Goal: Information Seeking & Learning: Learn about a topic

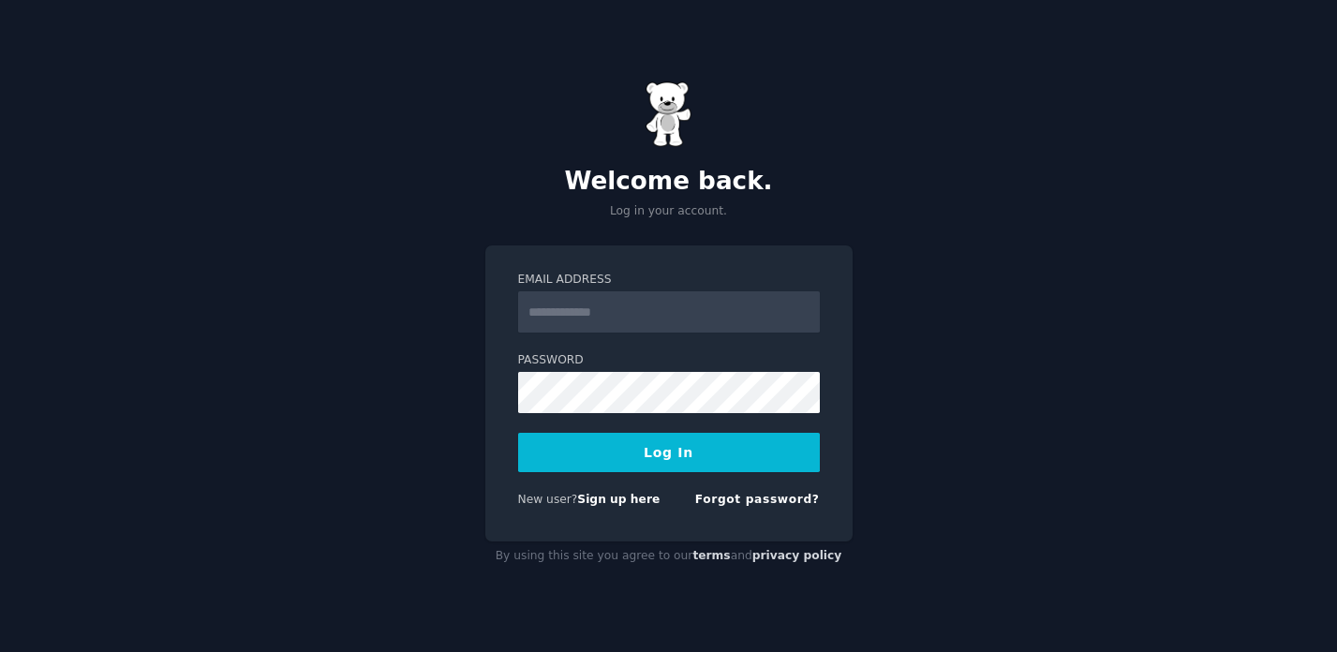
click at [652, 315] on input "Email Address" at bounding box center [669, 311] width 302 height 41
type input "**********"
click at [685, 446] on button "Log In" at bounding box center [669, 452] width 302 height 39
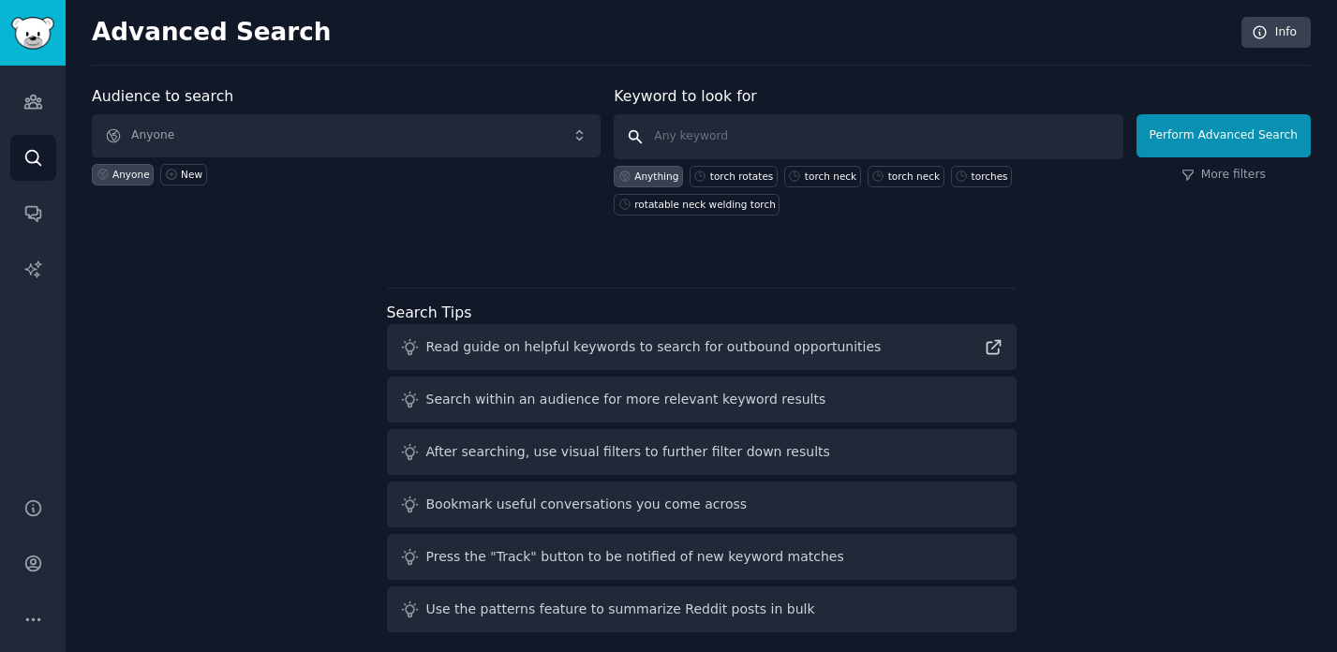
click at [739, 136] on input "text" at bounding box center [868, 136] width 509 height 45
click at [38, 103] on icon "Sidebar" at bounding box center [32, 102] width 17 height 13
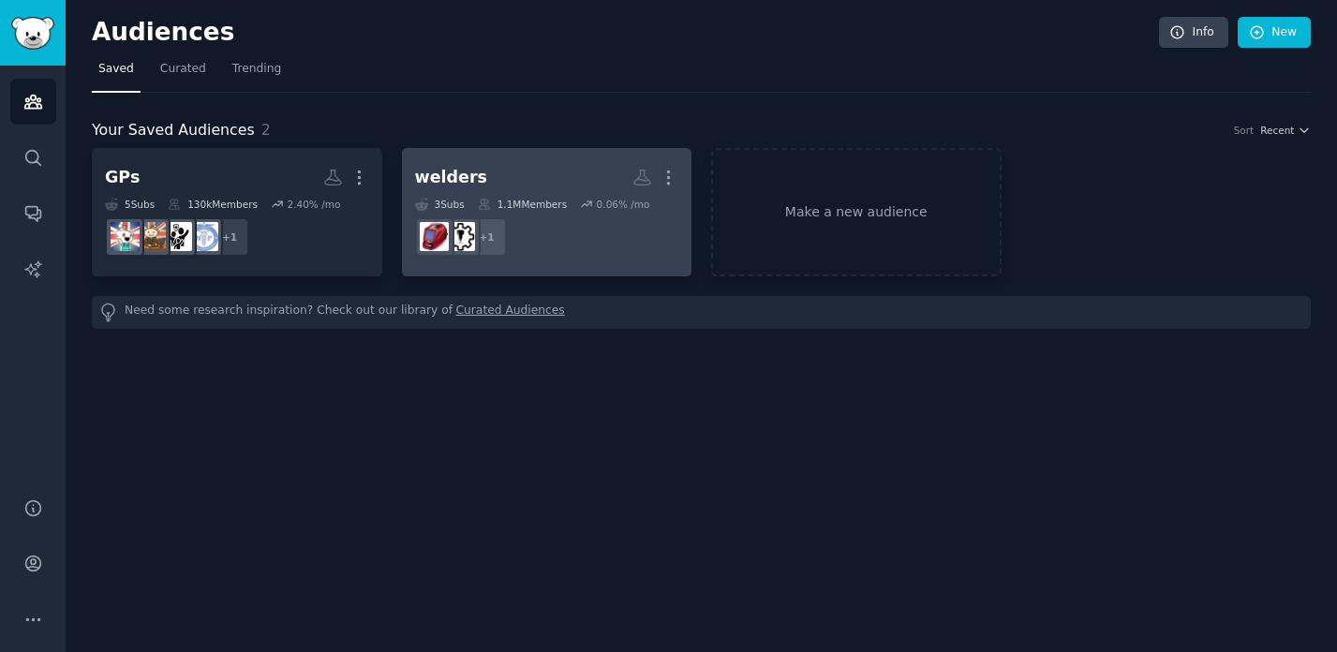
click at [505, 172] on h2 "welders More" at bounding box center [547, 177] width 264 height 33
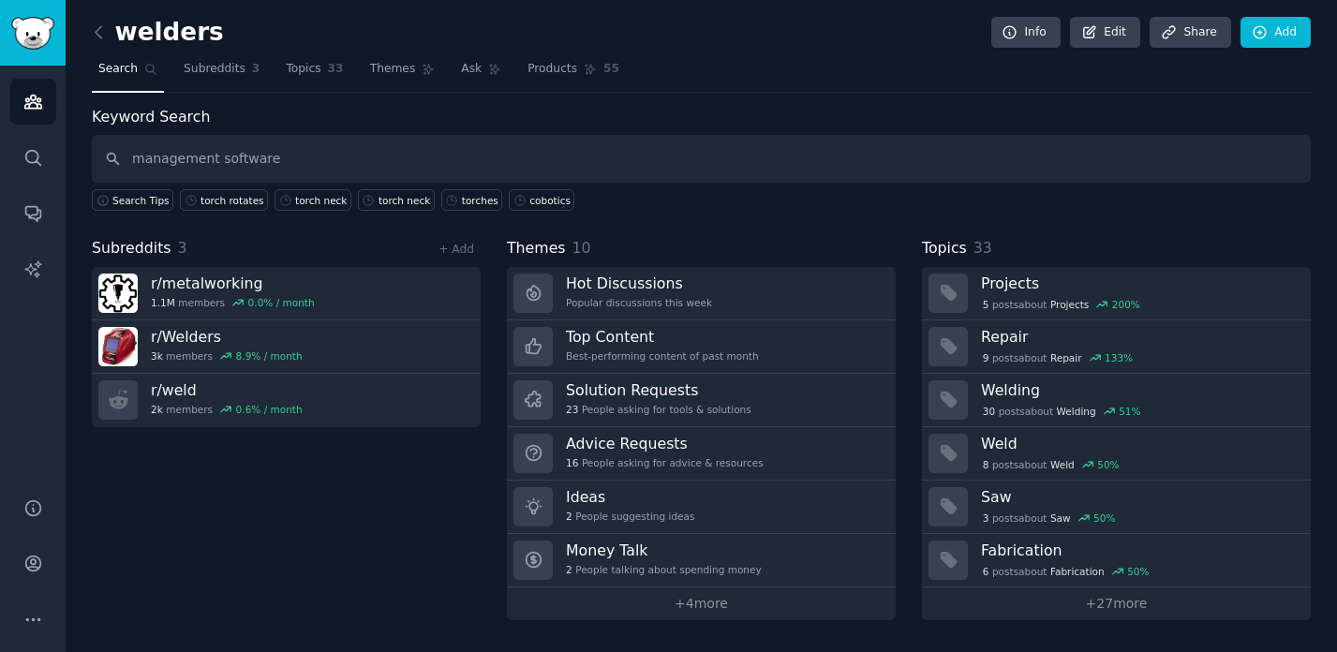
type input "management software"
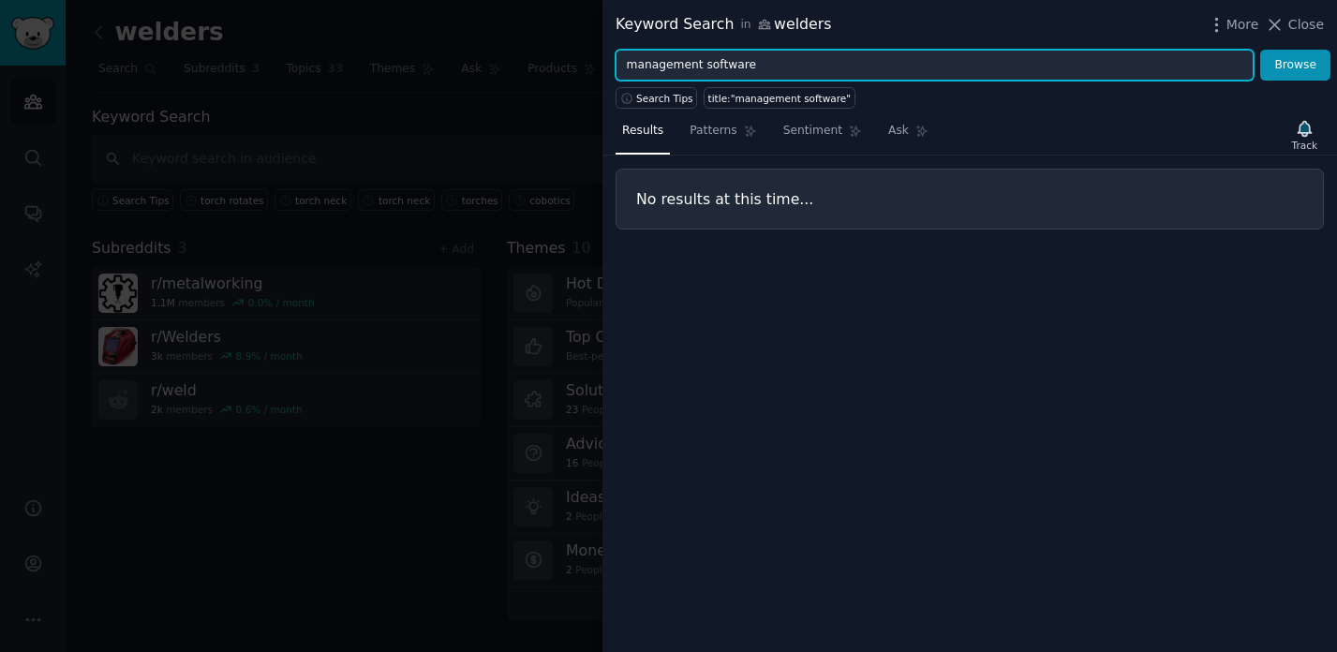
click at [720, 69] on input "management software" at bounding box center [935, 66] width 638 height 32
click at [1261, 50] on button "Browse" at bounding box center [1296, 66] width 70 height 32
click at [724, 68] on input "xnet" at bounding box center [935, 66] width 638 height 32
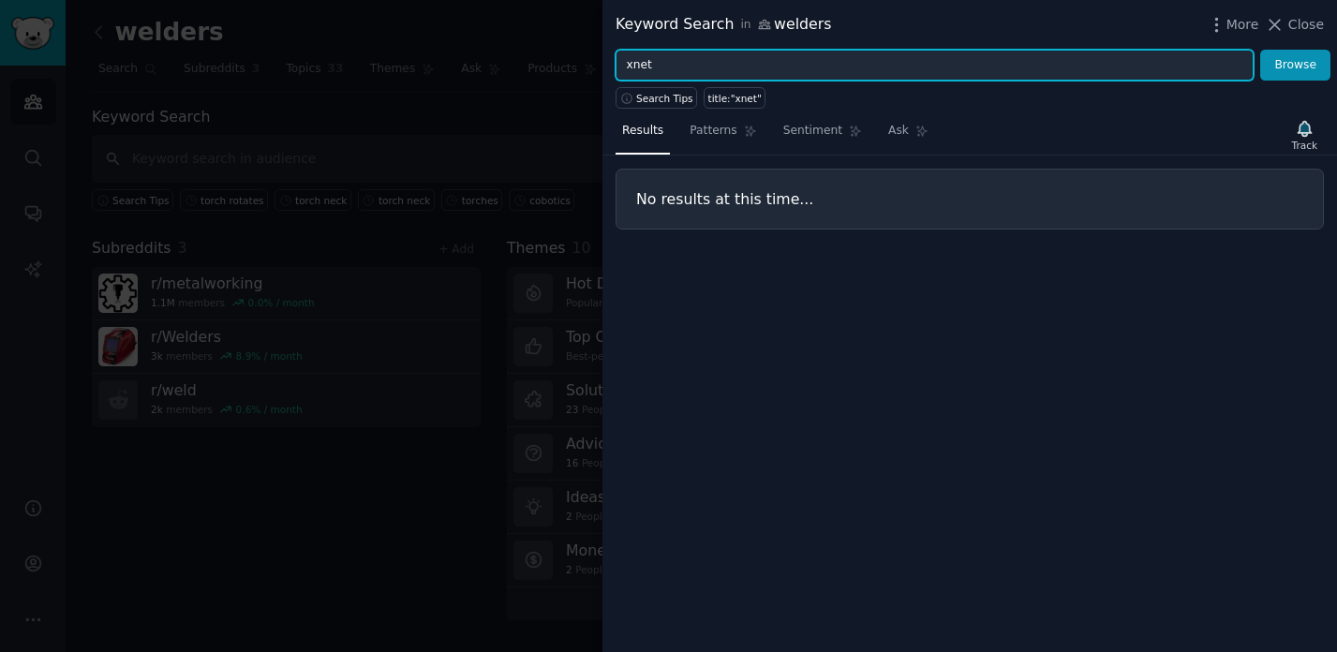
click at [724, 68] on input "xnet" at bounding box center [935, 66] width 638 height 32
click at [1261, 50] on button "Browse" at bounding box center [1296, 66] width 70 height 32
click at [736, 59] on input "weldcube" at bounding box center [935, 66] width 638 height 32
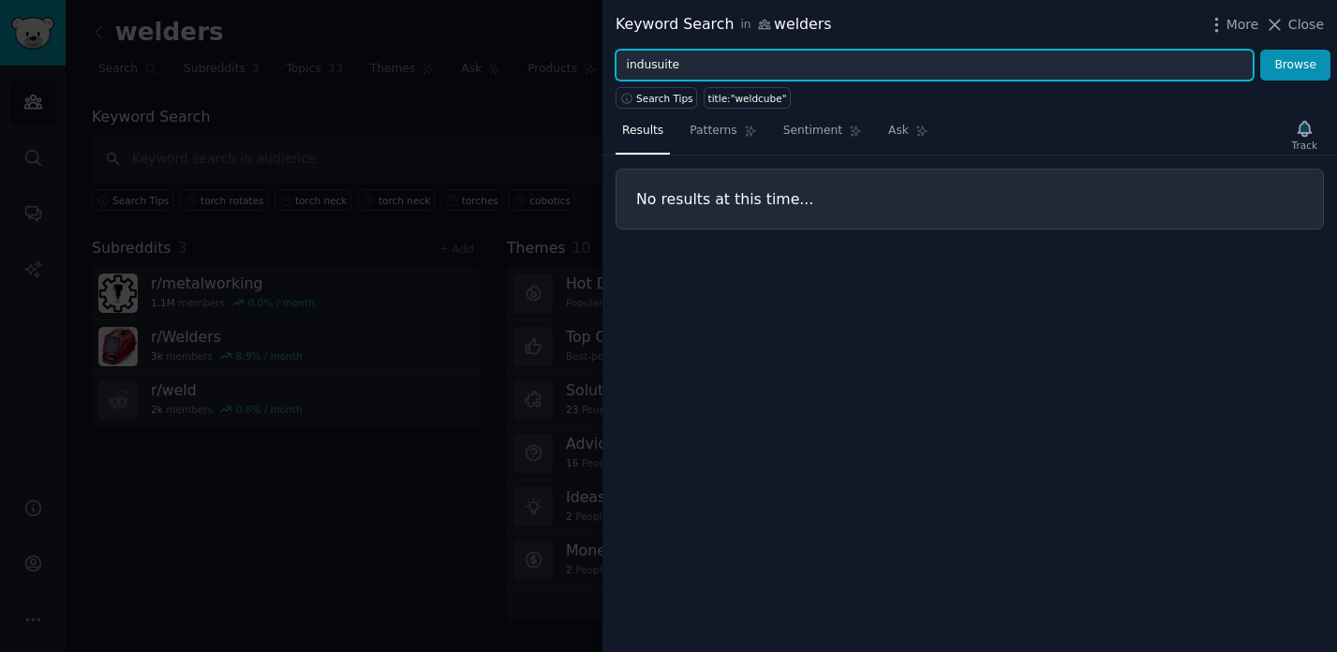
type input "indusuite"
click at [1261, 50] on button "Browse" at bounding box center [1296, 66] width 70 height 32
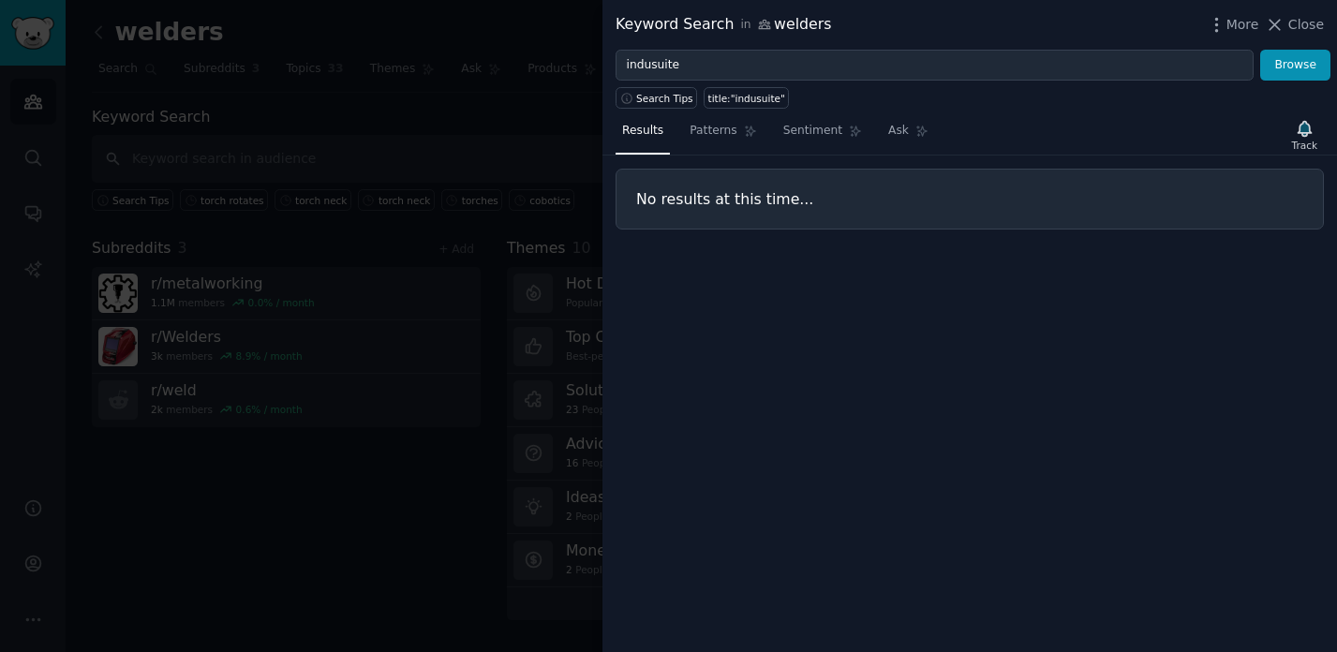
click at [263, 80] on div at bounding box center [668, 326] width 1337 height 652
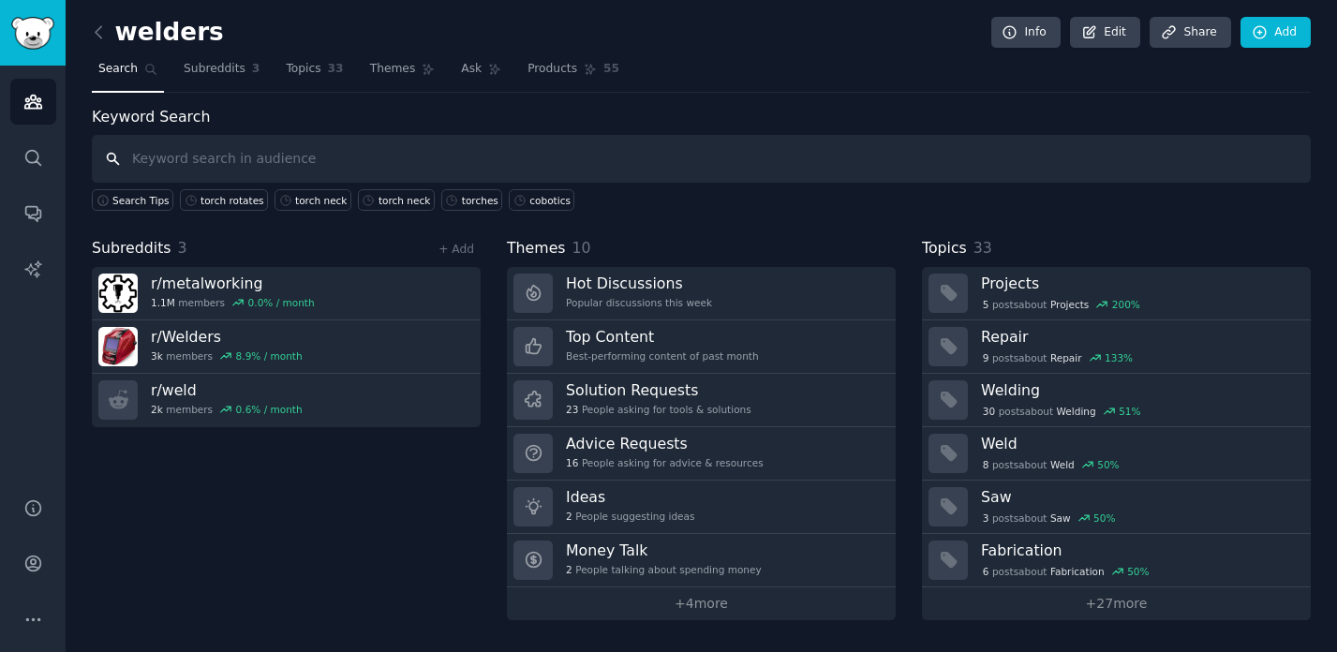
click at [175, 153] on input "text" at bounding box center [701, 159] width 1219 height 48
click at [122, 69] on span "Search" at bounding box center [117, 69] width 39 height 17
click at [41, 101] on icon "Sidebar" at bounding box center [33, 102] width 20 height 20
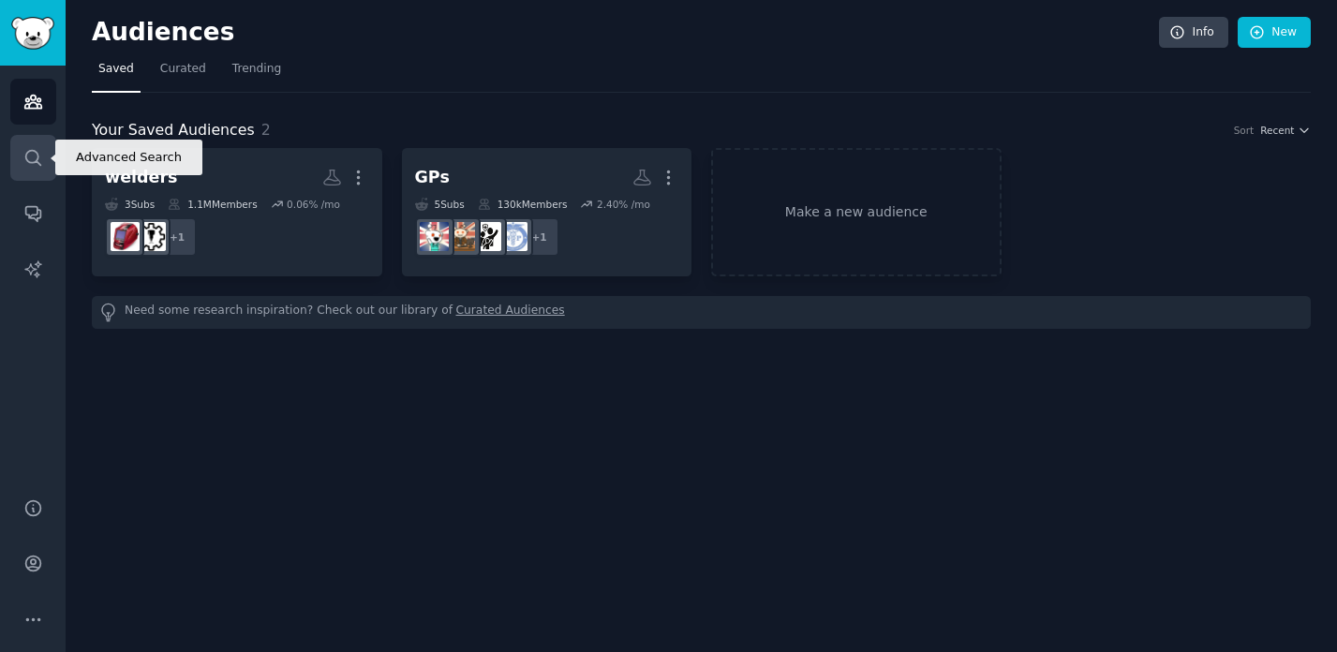
click at [39, 157] on icon "Sidebar" at bounding box center [33, 158] width 20 height 20
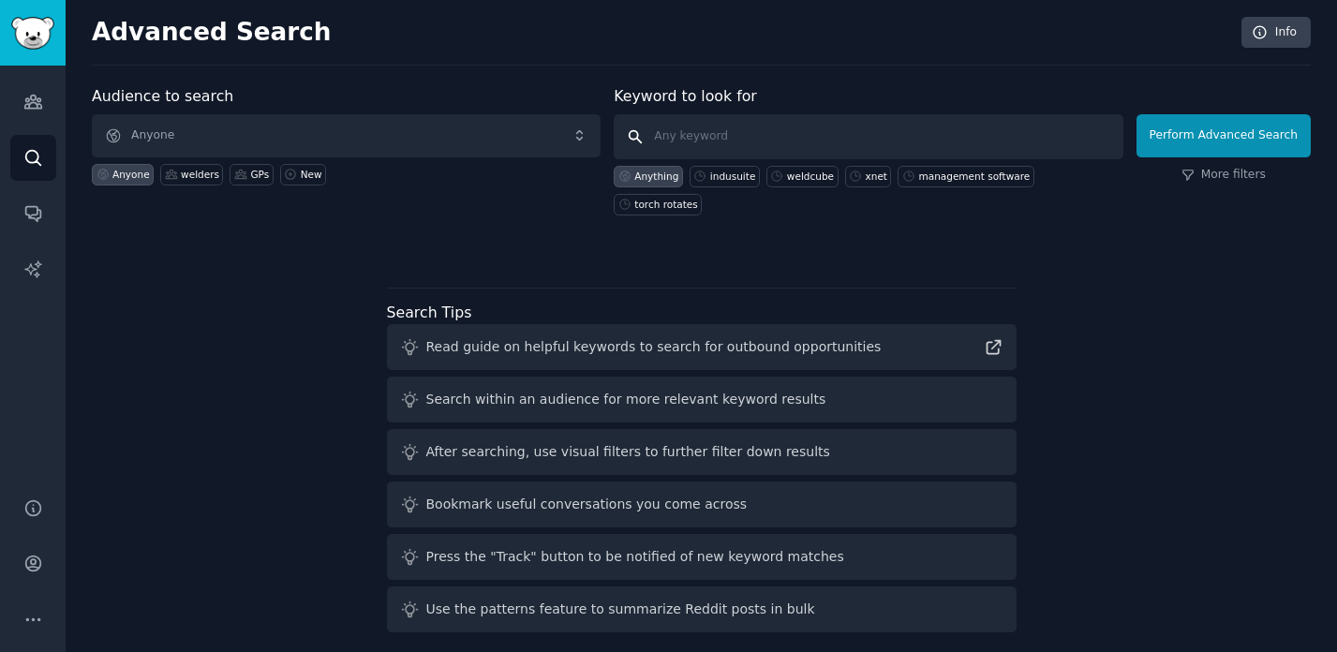
click at [813, 142] on input "text" at bounding box center [868, 136] width 509 height 45
type input "indusuite"
click button "Perform Advanced Search" at bounding box center [1224, 135] width 174 height 43
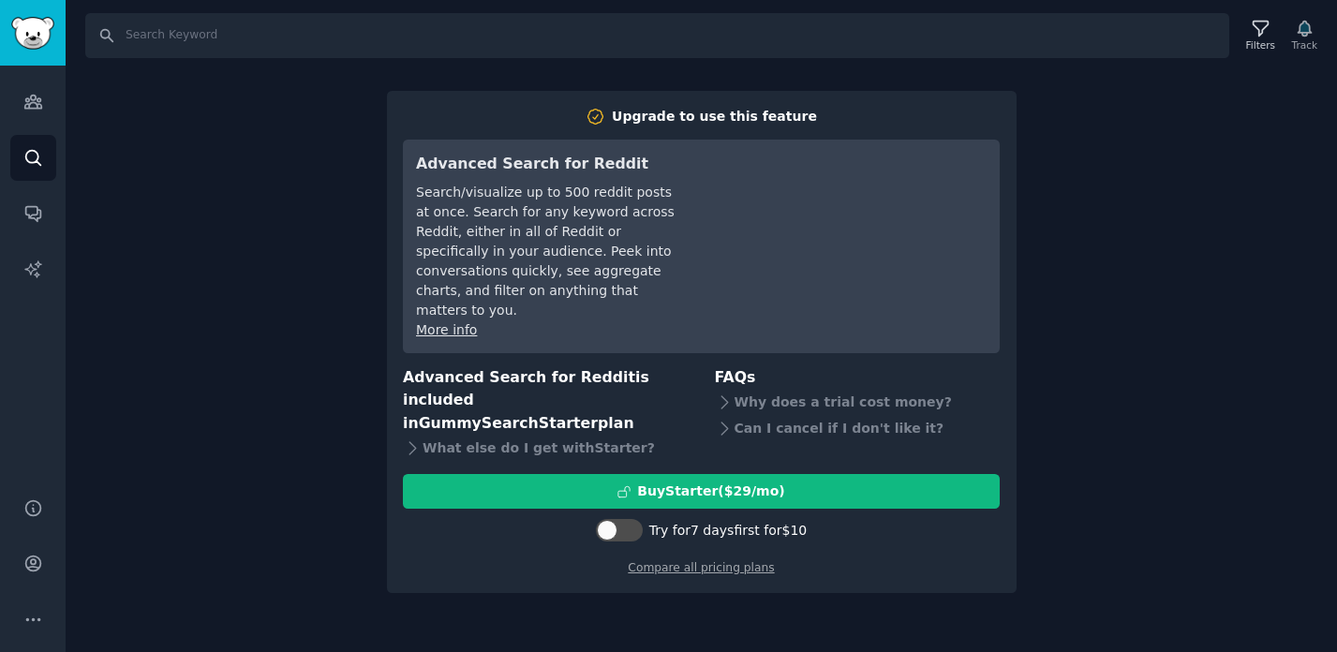
click at [1178, 456] on div "Search Filters Track Upgrade to use this feature Advanced Search for Reddit Sea…" at bounding box center [702, 326] width 1272 height 652
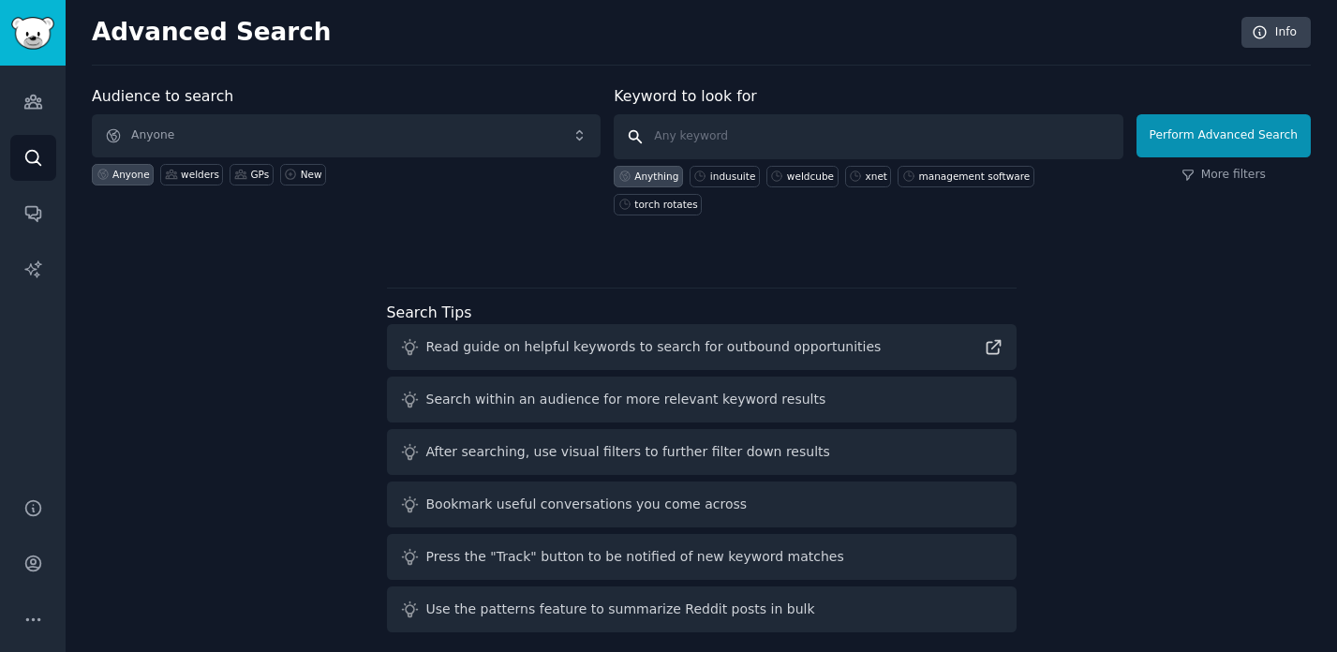
click at [884, 144] on input "text" at bounding box center [868, 136] width 509 height 45
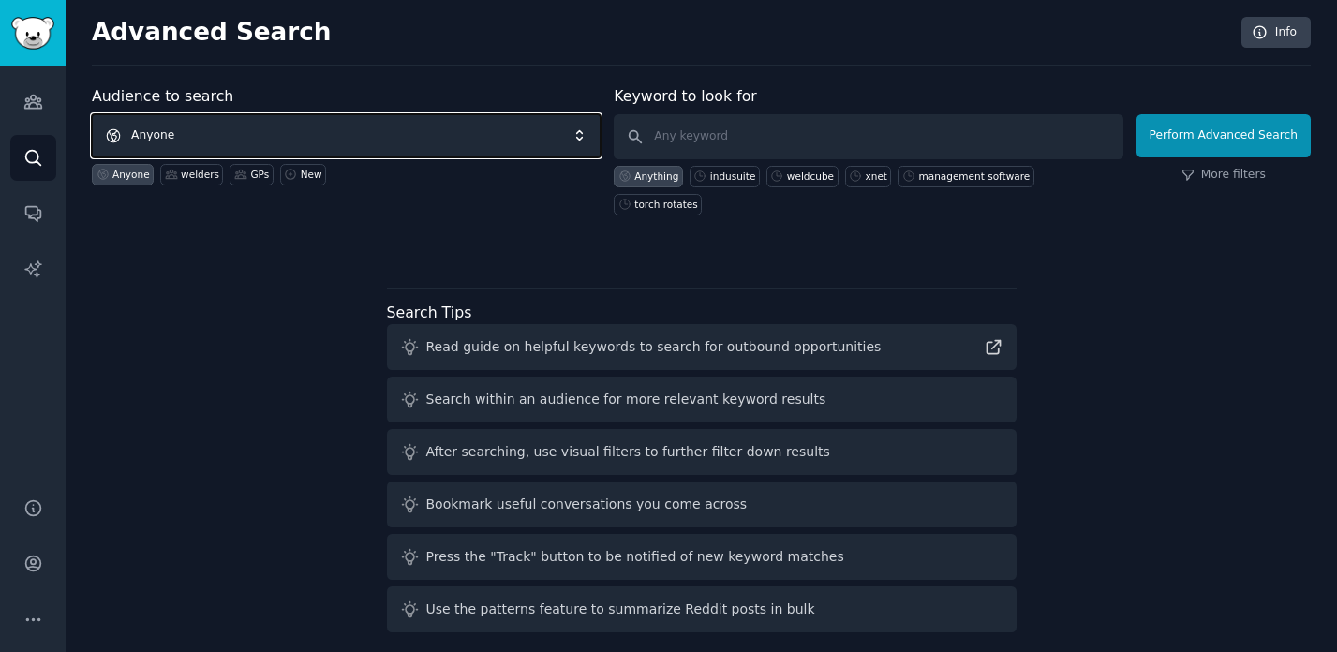
click at [485, 134] on span "Anyone" at bounding box center [346, 135] width 509 height 43
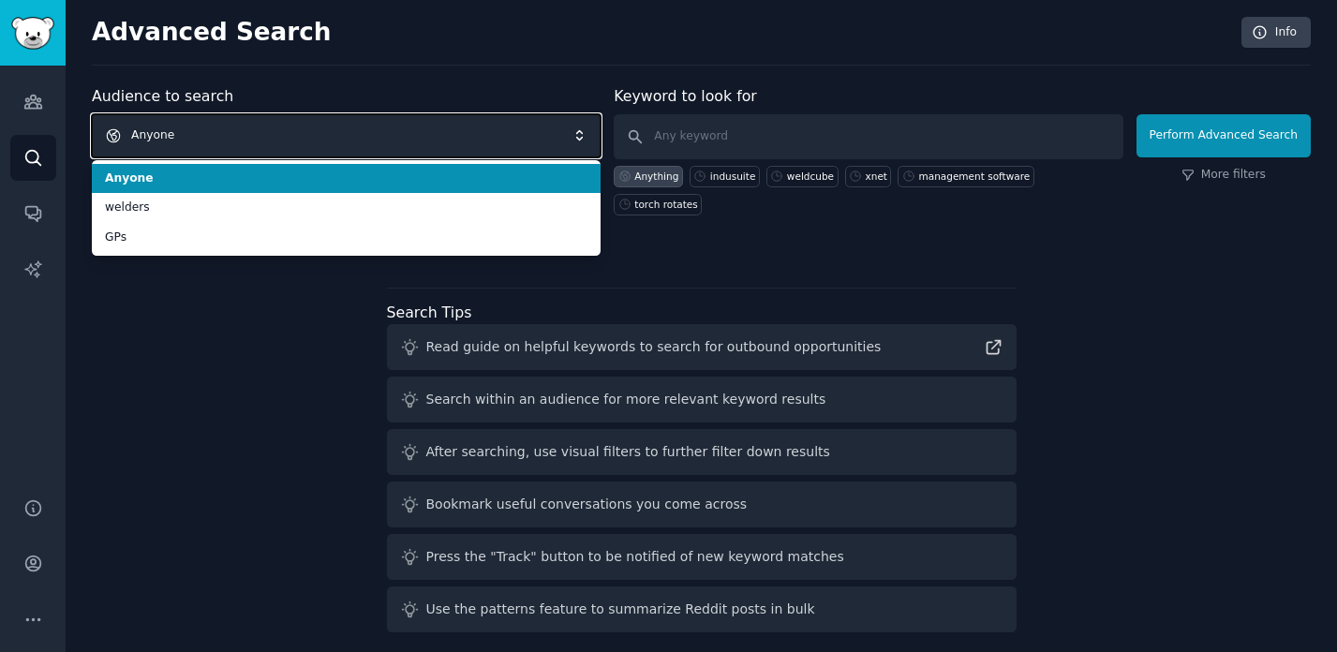
click at [485, 134] on span "Anyone" at bounding box center [346, 135] width 509 height 43
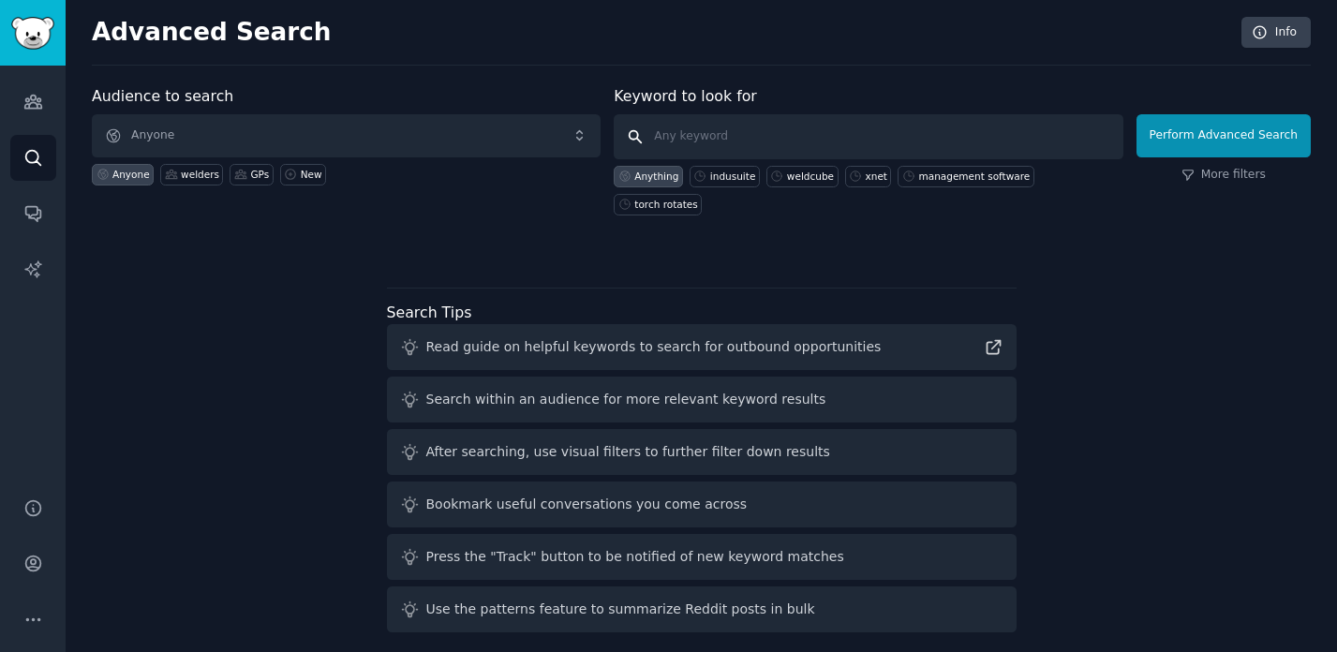
click at [715, 136] on input "text" at bounding box center [868, 136] width 509 height 45
click at [727, 180] on div "indusuite" at bounding box center [733, 176] width 46 height 13
type input "indusuite"
click at [1206, 141] on button "Perform Advanced Search" at bounding box center [1224, 135] width 174 height 43
